Goal: Information Seeking & Learning: Learn about a topic

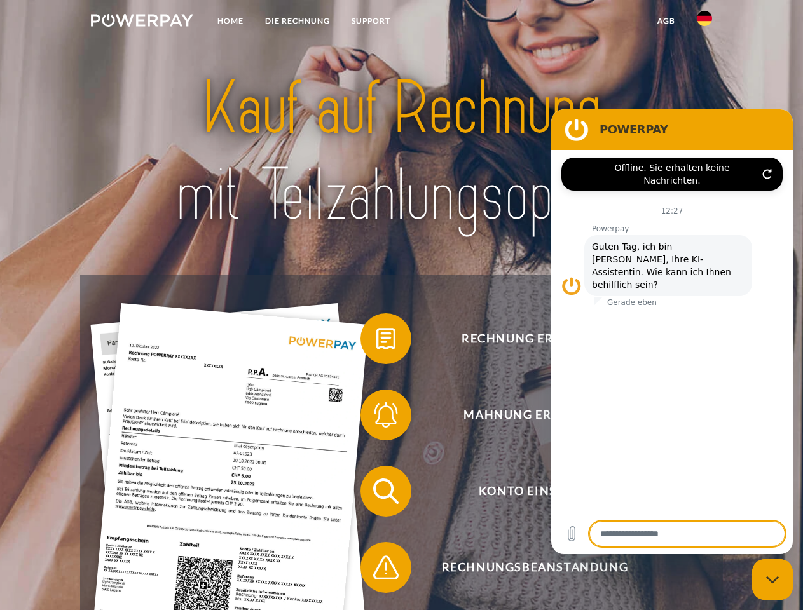
click at [142, 22] on img at bounding box center [142, 20] width 102 height 13
click at [704, 22] on img at bounding box center [704, 18] width 15 height 15
click at [666, 21] on link "agb" at bounding box center [666, 21] width 39 height 23
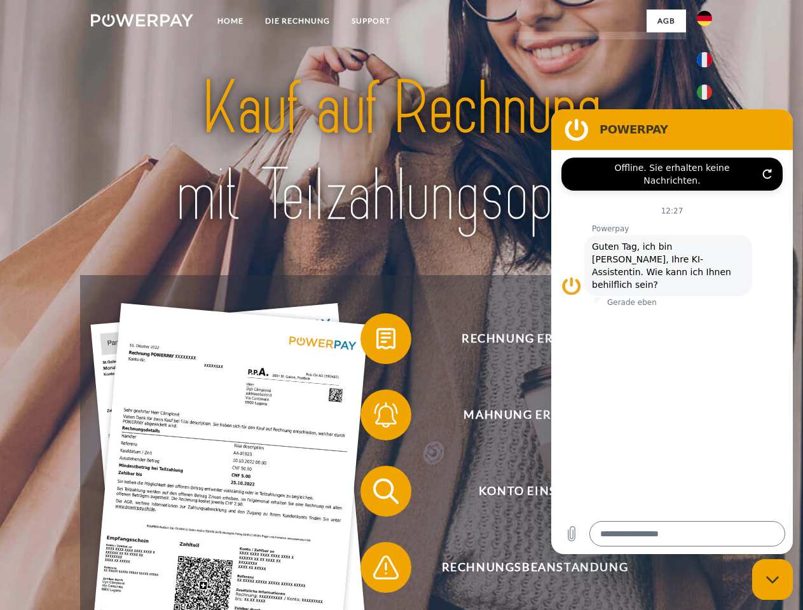
click at [376, 341] on span at bounding box center [367, 339] width 64 height 64
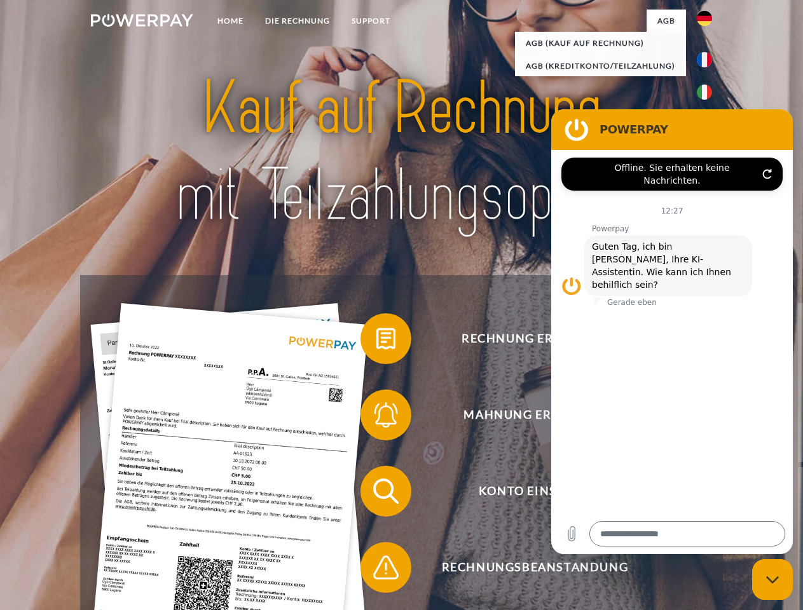
click at [376, 418] on span at bounding box center [367, 415] width 64 height 64
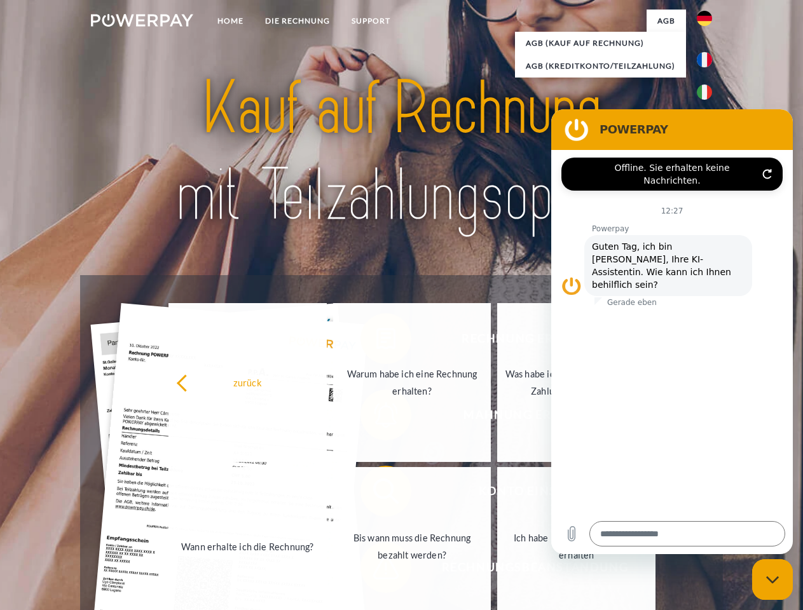
click at [376, 494] on link "Bis wann muss die Rechnung bezahlt werden?" at bounding box center [412, 546] width 158 height 159
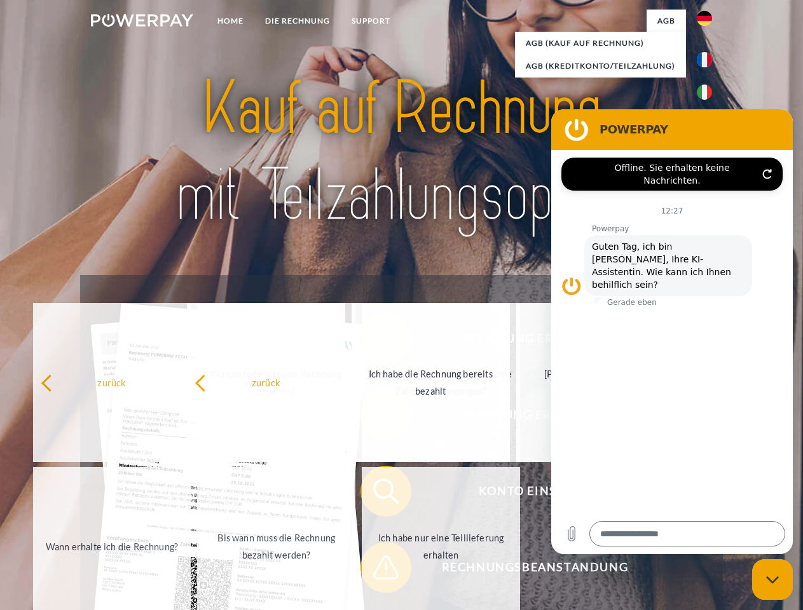
click at [376, 570] on span at bounding box center [367, 568] width 64 height 64
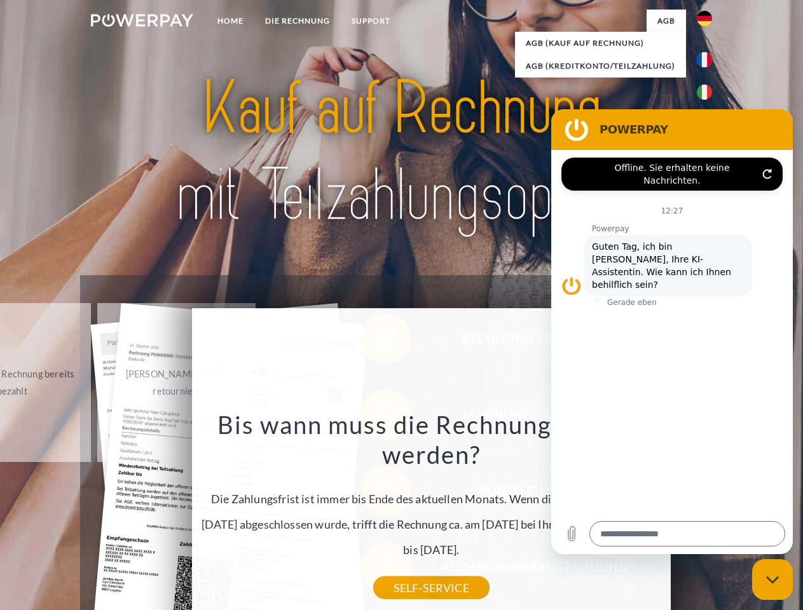
click at [772, 580] on icon "Messaging-Fenster schließen" at bounding box center [772, 580] width 13 height 8
type textarea "*"
